Goal: Information Seeking & Learning: Learn about a topic

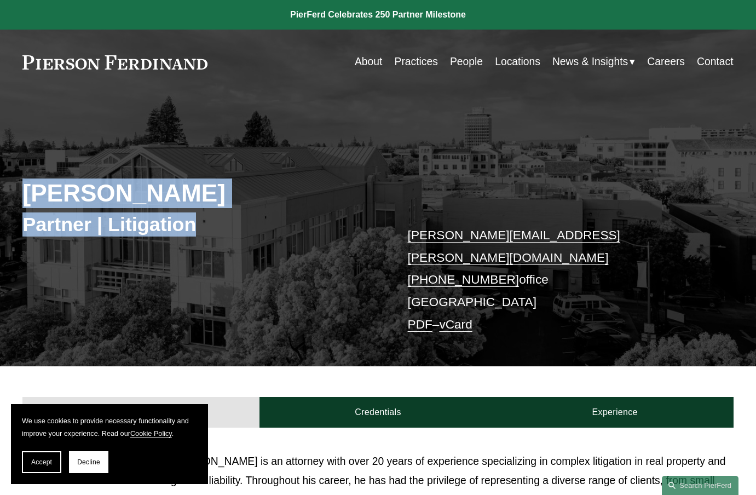
drag, startPoint x: 22, startPoint y: 197, endPoint x: 244, endPoint y: 246, distance: 227.1
click at [244, 246] on div "[PERSON_NAME] Partner | Litigation [PERSON_NAME][EMAIL_ADDRESS][PERSON_NAME][DO…" at bounding box center [378, 241] width 756 height 249
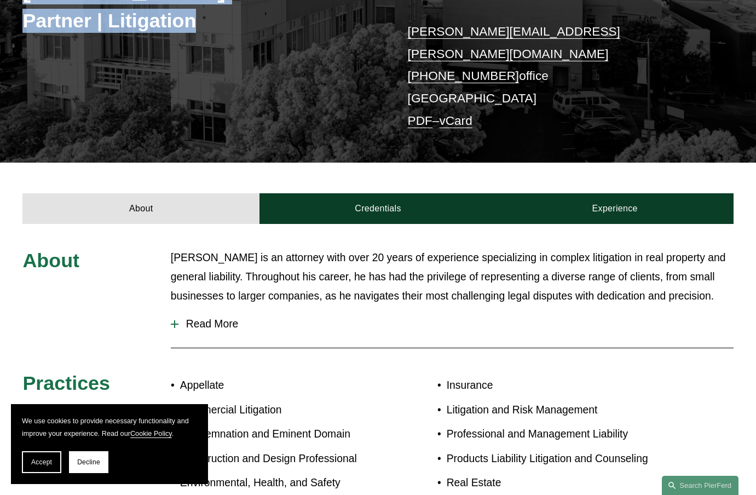
scroll to position [219, 0]
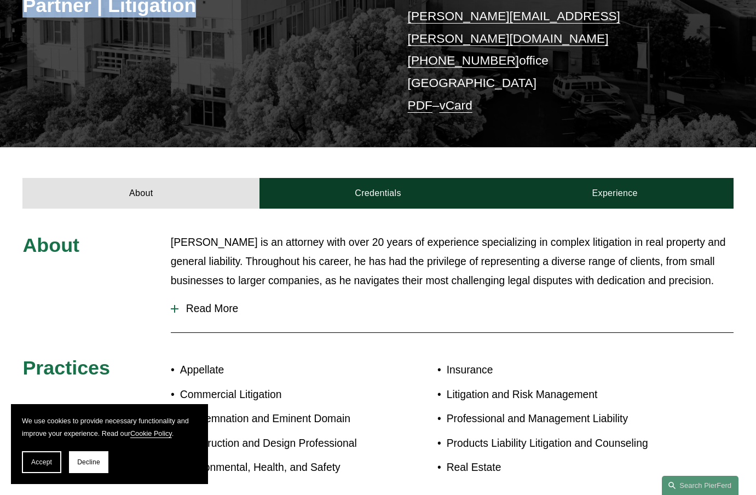
click at [76, 460] on button "Decline" at bounding box center [88, 462] width 39 height 22
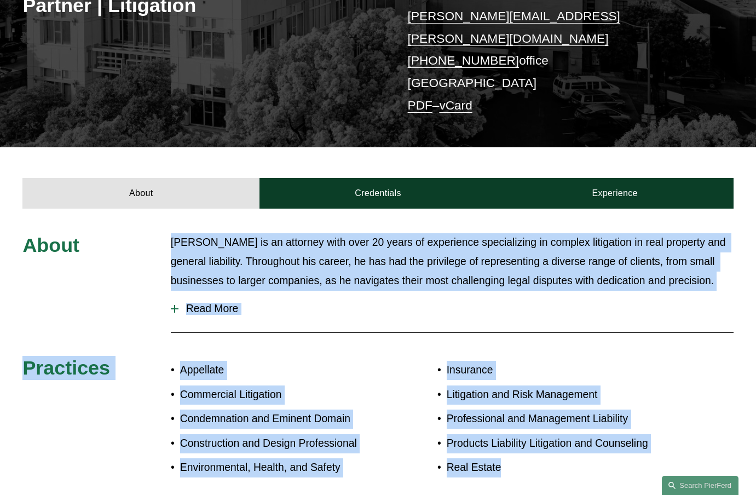
drag, startPoint x: 164, startPoint y: 223, endPoint x: 556, endPoint y: 452, distance: 454.0
click at [556, 452] on div "About [PERSON_NAME] is an attorney with over 20 years of experience specializin…" at bounding box center [378, 357] width 756 height 249
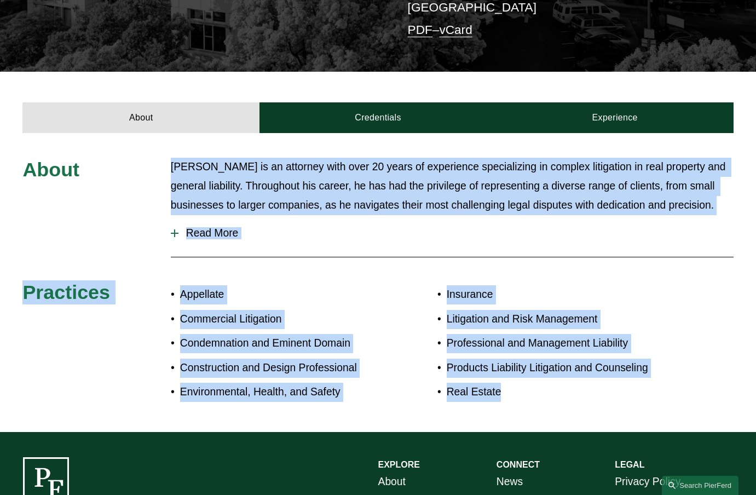
scroll to position [292, 0]
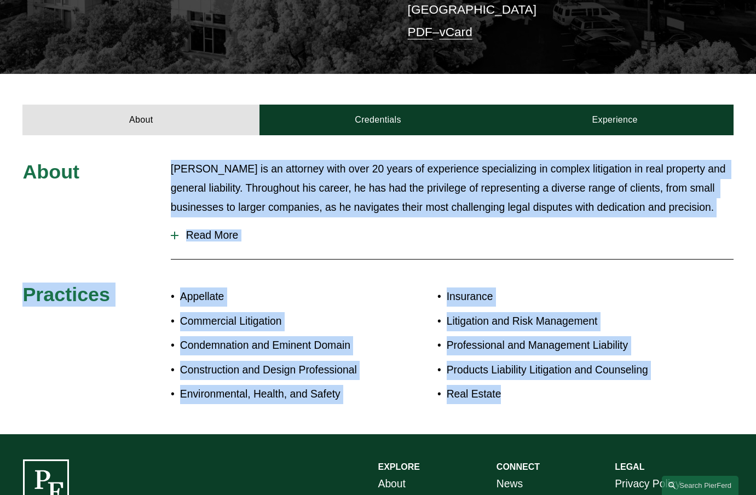
click at [151, 302] on div "About [PERSON_NAME] is an attorney with over 20 years of experience specializin…" at bounding box center [378, 284] width 756 height 249
drag, startPoint x: 163, startPoint y: 147, endPoint x: 559, endPoint y: 394, distance: 466.9
click at [559, 394] on div "About [PERSON_NAME] is an attorney with over 20 years of experience specializin…" at bounding box center [378, 284] width 756 height 249
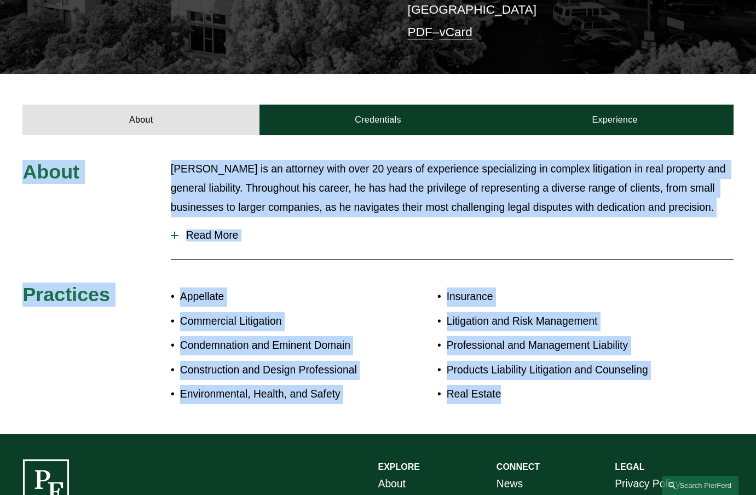
drag, startPoint x: 552, startPoint y: 389, endPoint x: 27, endPoint y: 131, distance: 584.6
click at [27, 135] on div "About [PERSON_NAME] is an attorney with over 20 years of experience specializin…" at bounding box center [378, 284] width 756 height 299
click at [179, 229] on span "Read More" at bounding box center [455, 235] width 555 height 12
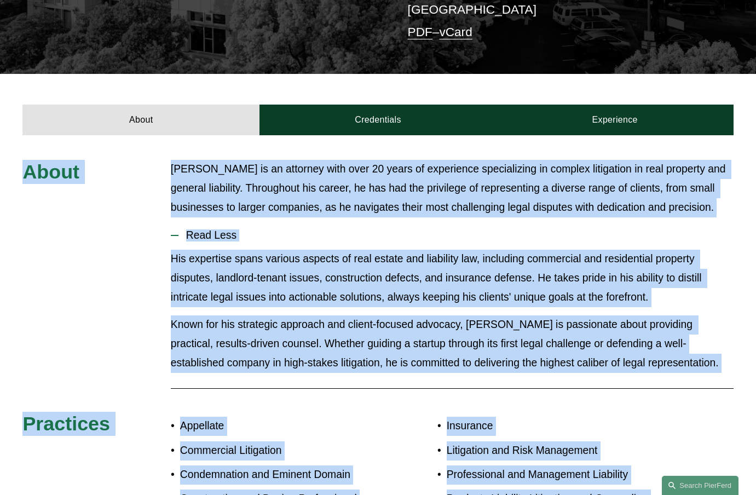
click at [143, 238] on div "About [PERSON_NAME] is an attorney with over 20 years of experience specializin…" at bounding box center [378, 349] width 756 height 378
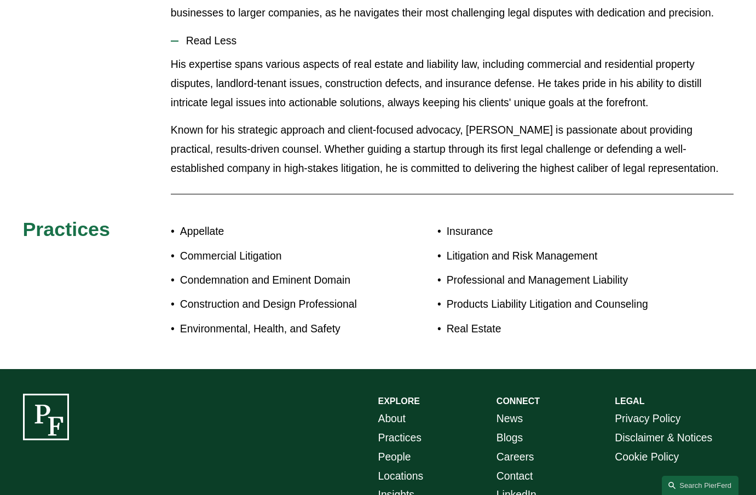
scroll to position [511, 0]
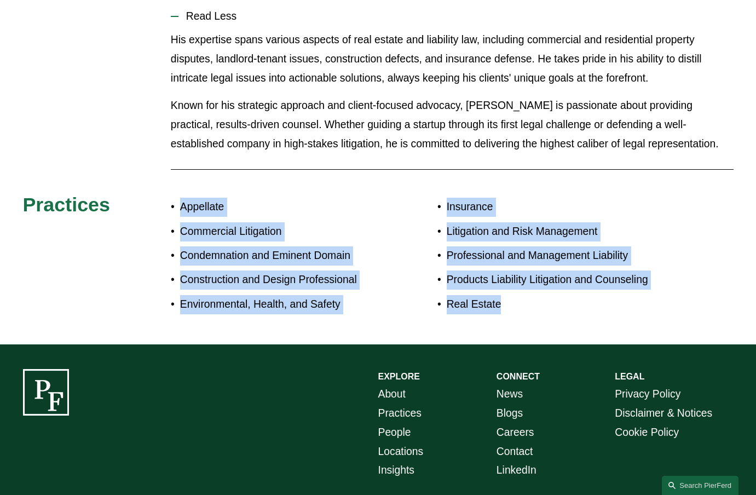
drag, startPoint x: 167, startPoint y: 188, endPoint x: 557, endPoint y: 304, distance: 407.2
click at [557, 304] on div "About [PERSON_NAME] is an attorney with over 20 years of experience specializin…" at bounding box center [378, 130] width 756 height 378
click at [557, 304] on div "Insurance Litigation and Risk Management Professional and Management Liability …" at bounding box center [555, 256] width 237 height 127
drag, startPoint x: 502, startPoint y: 296, endPoint x: 21, endPoint y: 189, distance: 492.8
click at [21, 189] on div "About [PERSON_NAME] is an attorney with over 20 years of experience specializin…" at bounding box center [378, 130] width 756 height 378
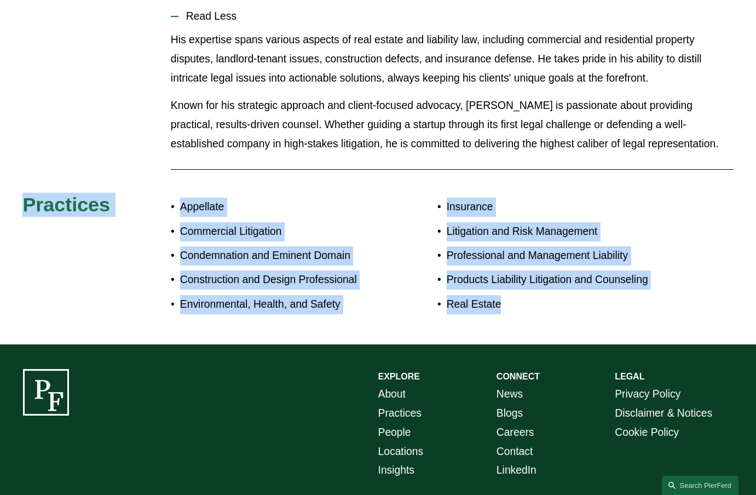
drag, startPoint x: 21, startPoint y: 189, endPoint x: 27, endPoint y: 231, distance: 42.0
click at [27, 231] on div "About [PERSON_NAME] is an attorney with over 20 years of experience specializin…" at bounding box center [378, 130] width 756 height 378
drag, startPoint x: 18, startPoint y: 189, endPoint x: 513, endPoint y: 285, distance: 504.4
click at [513, 285] on div "About [PERSON_NAME] is an attorney with over 20 years of experience specializin…" at bounding box center [378, 130] width 756 height 378
drag, startPoint x: 513, startPoint y: 285, endPoint x: 523, endPoint y: 292, distance: 12.5
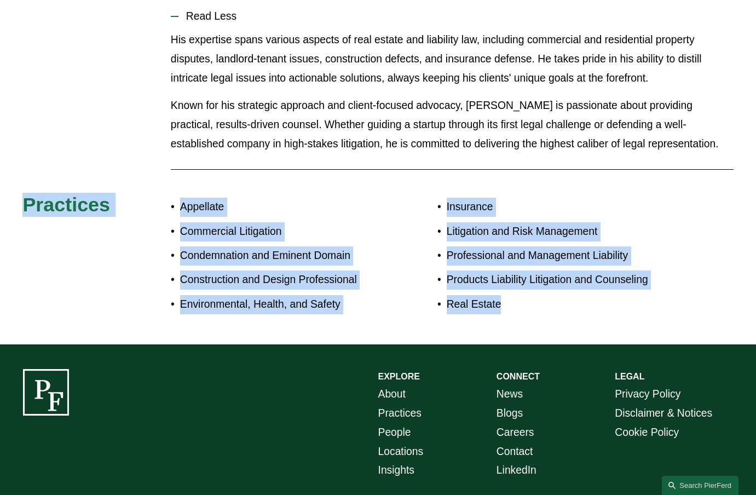
click at [523, 295] on p "Real Estate" at bounding box center [561, 304] width 228 height 19
drag, startPoint x: 547, startPoint y: 294, endPoint x: 5, endPoint y: 187, distance: 552.4
click at [5, 187] on div "About [PERSON_NAME] is an attorney with over 20 years of experience specializin…" at bounding box center [378, 130] width 756 height 378
drag, startPoint x: 5, startPoint y: 187, endPoint x: 11, endPoint y: 187, distance: 6.0
click at [10, 187] on div "About [PERSON_NAME] is an attorney with over 20 years of experience specializin…" at bounding box center [378, 130] width 756 height 378
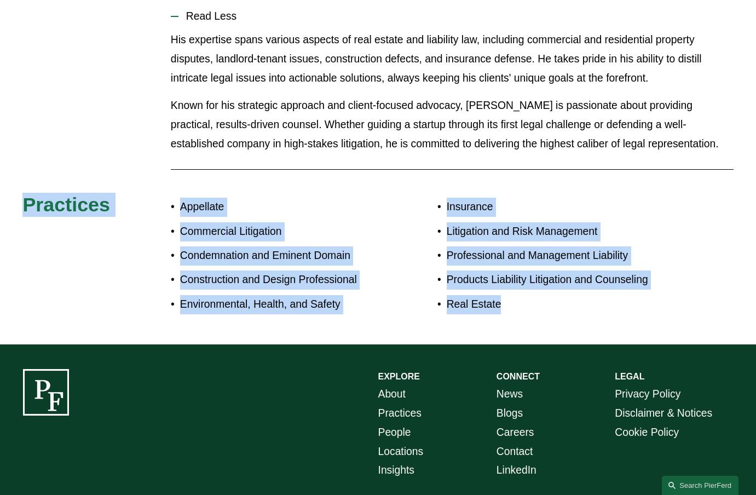
drag, startPoint x: 15, startPoint y: 187, endPoint x: 675, endPoint y: 299, distance: 669.1
click at [675, 299] on div "About [PERSON_NAME] is an attorney with over 20 years of experience specializin…" at bounding box center [378, 130] width 756 height 378
click at [561, 296] on p "Real Estate" at bounding box center [561, 304] width 228 height 19
drag, startPoint x: 523, startPoint y: 291, endPoint x: 15, endPoint y: 207, distance: 514.3
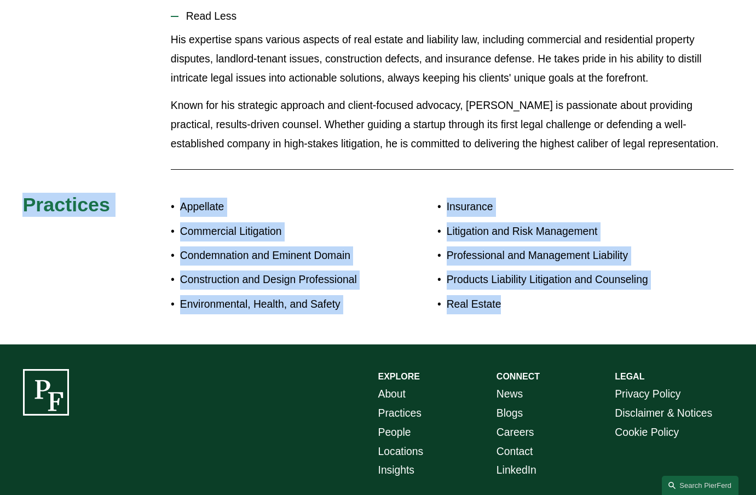
click at [15, 207] on div "About [PERSON_NAME] is an attorney with over 20 years of experience specializin…" at bounding box center [378, 130] width 756 height 378
drag, startPoint x: 15, startPoint y: 207, endPoint x: 22, endPoint y: 223, distance: 17.4
click at [22, 223] on div "About [PERSON_NAME] is an attorney with over 20 years of experience specializin…" at bounding box center [378, 130] width 756 height 378
drag, startPoint x: 5, startPoint y: 182, endPoint x: 588, endPoint y: 285, distance: 591.4
click at [588, 285] on div "About [PERSON_NAME] is an attorney with over 20 years of experience specializin…" at bounding box center [378, 130] width 756 height 378
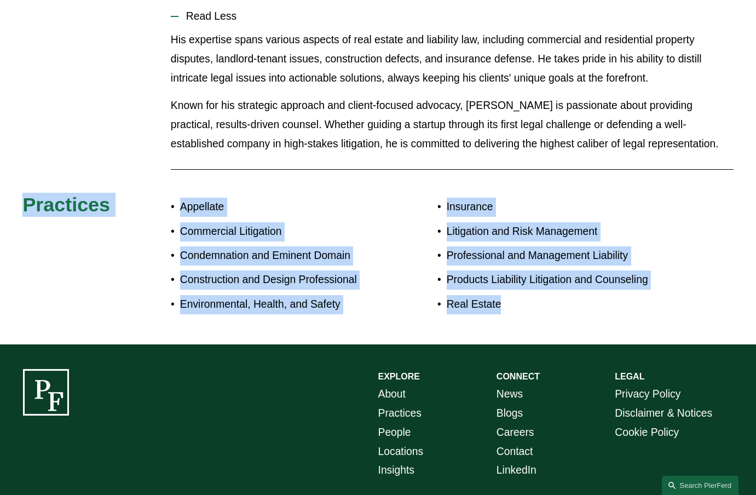
drag, startPoint x: 588, startPoint y: 285, endPoint x: 505, endPoint y: 303, distance: 84.6
click at [505, 303] on div "Insurance Litigation and Risk Management Professional and Management Liability …" at bounding box center [555, 256] width 237 height 127
drag, startPoint x: 515, startPoint y: 280, endPoint x: 19, endPoint y: 197, distance: 502.8
click at [19, 197] on div "About [PERSON_NAME] is an attorney with over 20 years of experience specializin…" at bounding box center [378, 130] width 756 height 378
drag, startPoint x: 19, startPoint y: 197, endPoint x: 7, endPoint y: 195, distance: 12.8
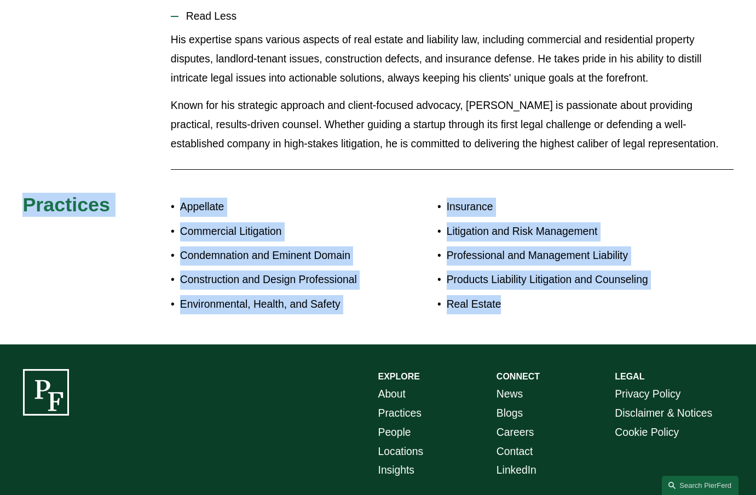
click at [7, 195] on div "About [PERSON_NAME] is an attorney with over 20 years of experience specializin…" at bounding box center [378, 130] width 756 height 378
drag, startPoint x: 4, startPoint y: 192, endPoint x: 513, endPoint y: 311, distance: 522.9
click at [513, 311] on div "About [PERSON_NAME] is an attorney with over 20 years of experience specializin…" at bounding box center [378, 130] width 756 height 428
click at [405, 312] on div "About [PERSON_NAME] is an attorney with over 20 years of experience specializin…" at bounding box center [378, 130] width 756 height 428
